Goal: Navigation & Orientation: Find specific page/section

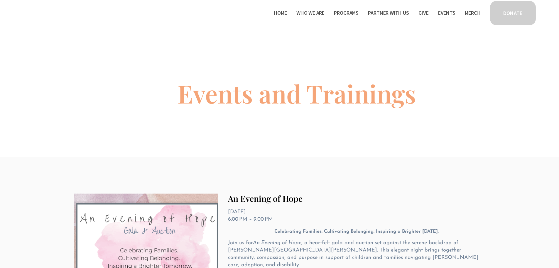
scroll to position [88, 0]
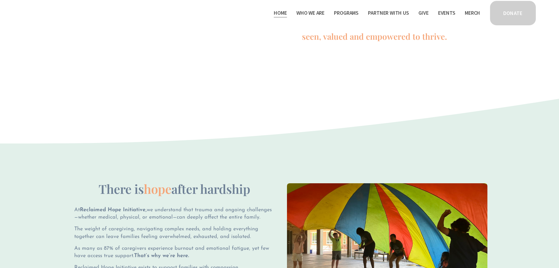
scroll to position [352, 0]
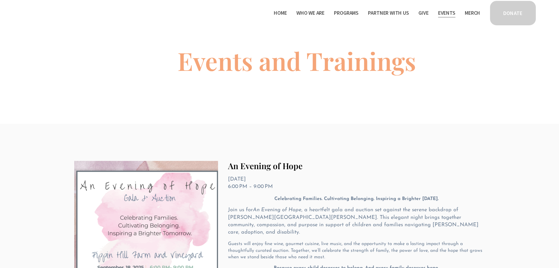
scroll to position [88, 0]
